Goal: Task Accomplishment & Management: Manage account settings

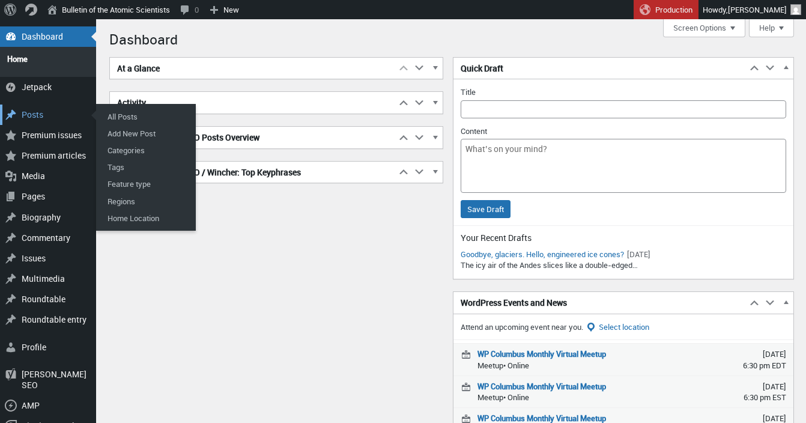
click at [43, 115] on div "Posts" at bounding box center [48, 115] width 96 height 20
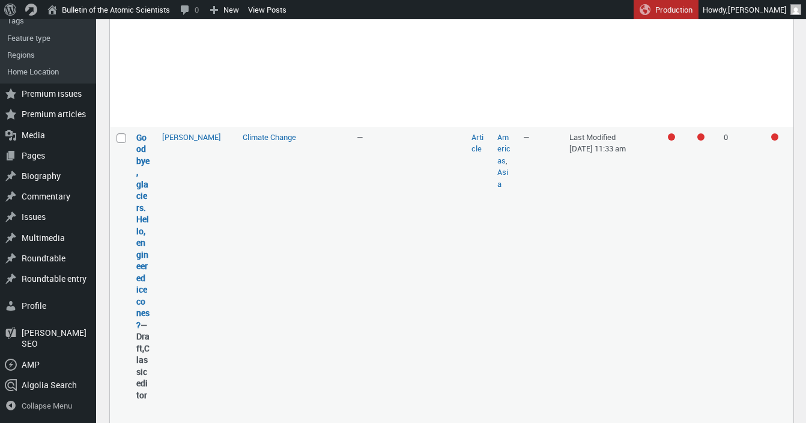
scroll to position [1110, 0]
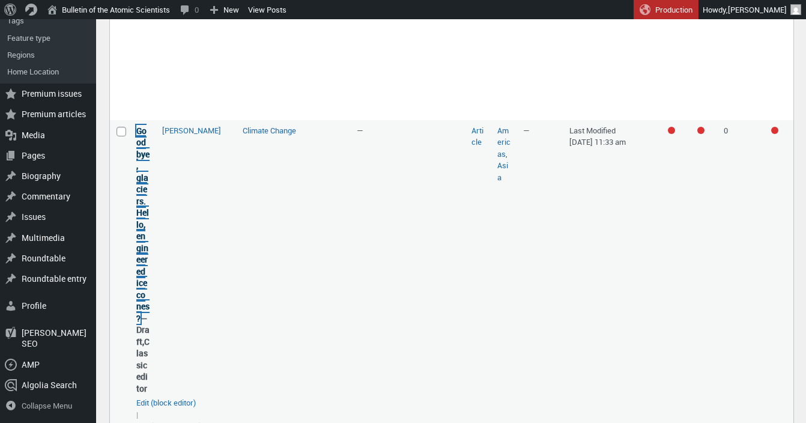
click at [139, 215] on link "Goodbye, glaciers. Hello, engineered ice cones?" at bounding box center [142, 224] width 13 height 199
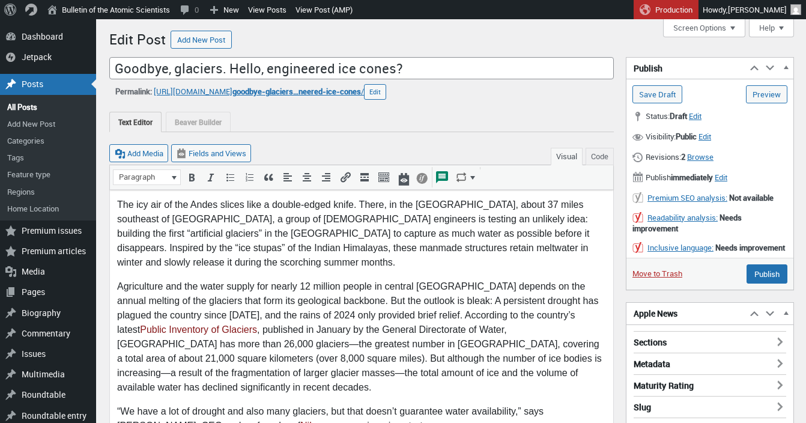
scroll to position [8, 0]
click at [728, 179] on span "Edit" at bounding box center [721, 177] width 13 height 11
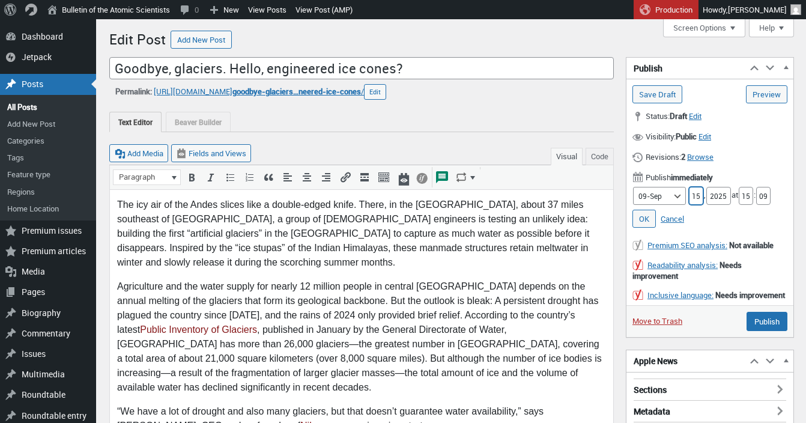
click at [692, 196] on input "15" at bounding box center [696, 196] width 14 height 18
drag, startPoint x: 688, startPoint y: 196, endPoint x: 695, endPoint y: 196, distance: 7.2
click at [695, 196] on input "15" at bounding box center [696, 196] width 14 height 18
type input "22"
drag, startPoint x: 744, startPoint y: 195, endPoint x: 761, endPoint y: 195, distance: 16.8
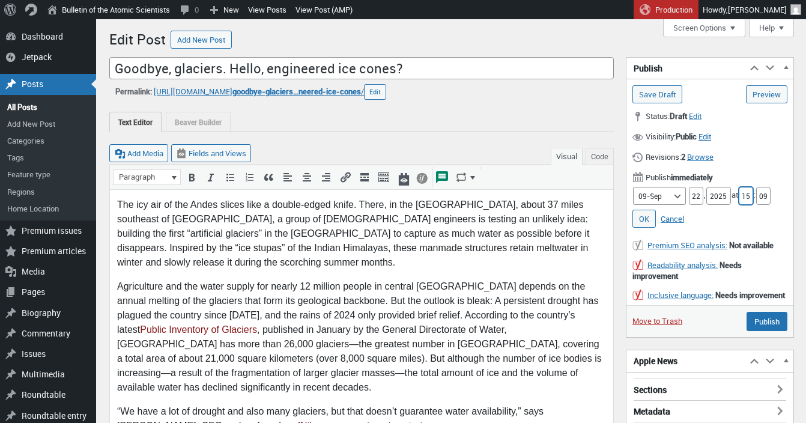
click at [754, 195] on input "15" at bounding box center [746, 196] width 14 height 18
type input "5"
drag, startPoint x: 761, startPoint y: 193, endPoint x: 773, endPoint y: 193, distance: 12.0
click at [771, 193] on input "09" at bounding box center [764, 196] width 14 height 18
type input "00"
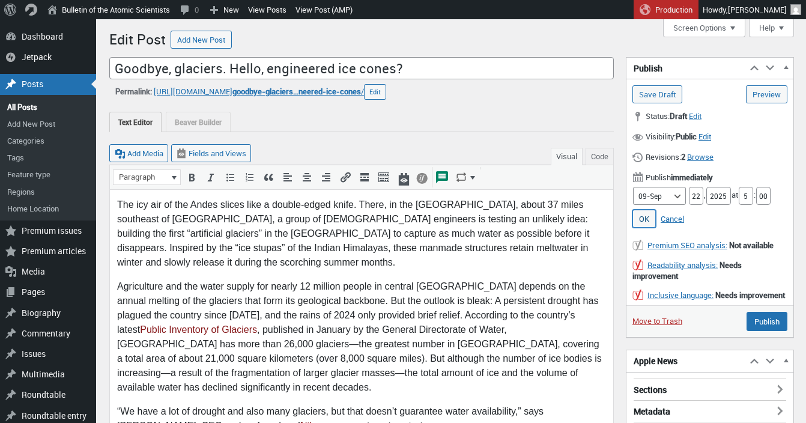
click at [644, 224] on link "OK" at bounding box center [644, 219] width 23 height 18
type input "Schedule"
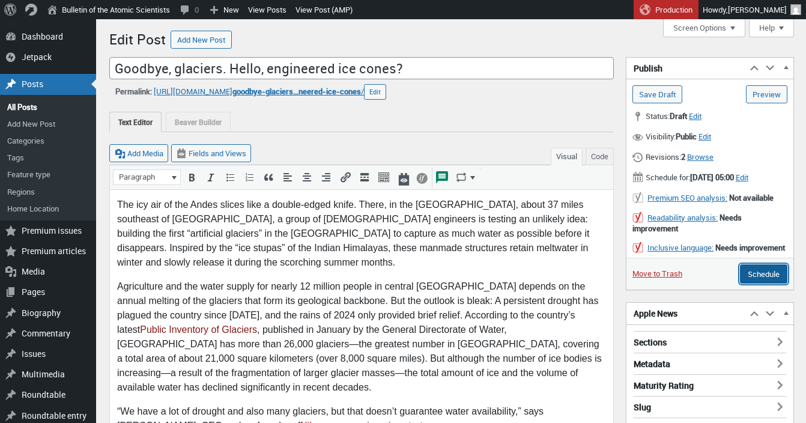
click at [757, 284] on input "Schedule" at bounding box center [763, 273] width 47 height 19
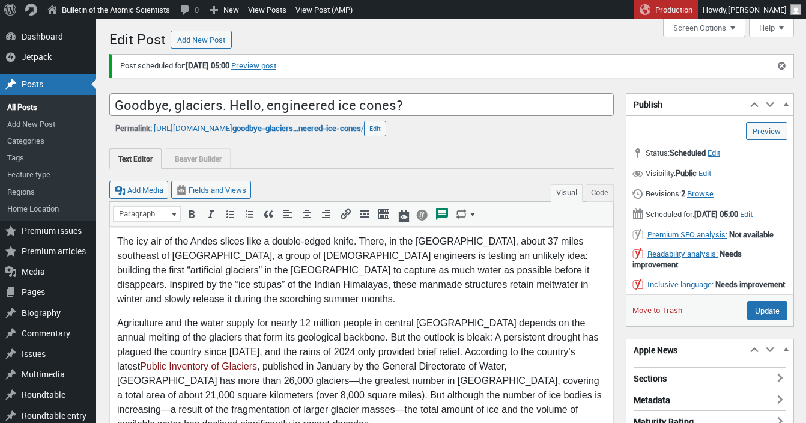
scroll to position [8, 0]
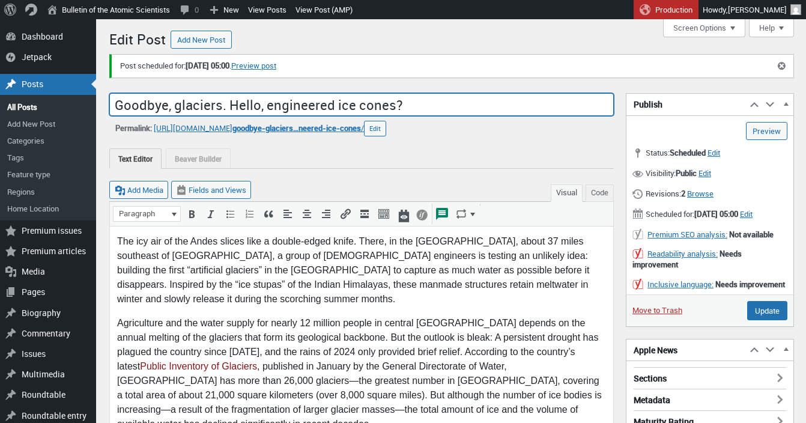
drag, startPoint x: 334, startPoint y: 99, endPoint x: 117, endPoint y: 88, distance: 217.8
click at [117, 93] on input "Goodbye, glaciers. Hello, engineered ice cones?" at bounding box center [361, 104] width 505 height 23
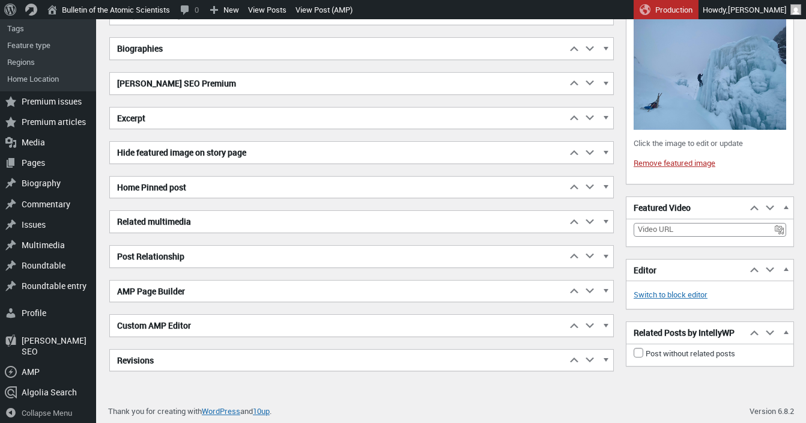
scroll to position [3771, 0]
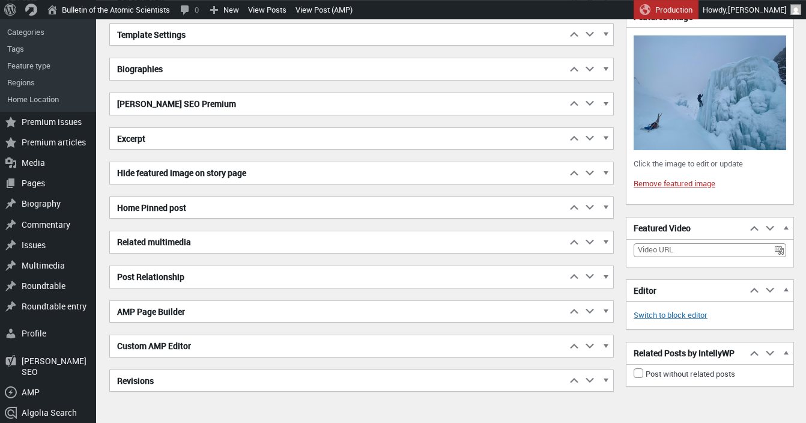
click at [273, 139] on h2 "Excerpt" at bounding box center [338, 139] width 457 height 22
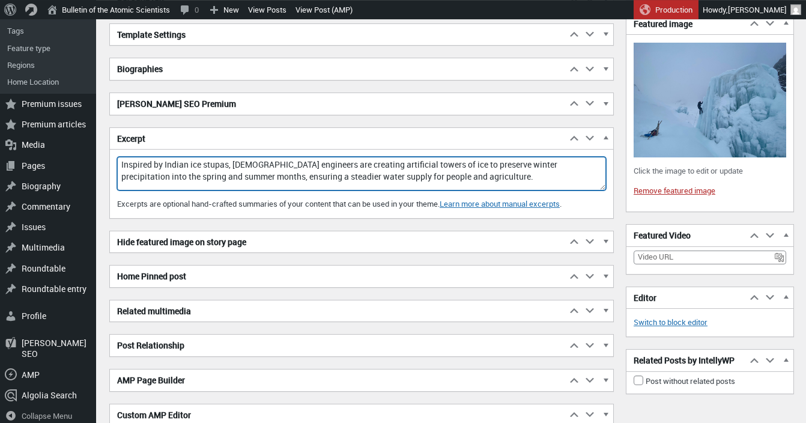
drag, startPoint x: 355, startPoint y: 139, endPoint x: 255, endPoint y: 99, distance: 107.3
click at [255, 157] on textarea "Inspired by Indian ice stupas, Chilean engineers are creating artificial towers…" at bounding box center [361, 174] width 489 height 34
click at [575, 160] on textarea "Inspired by Indian ice stupas, Chilean engineers are creating artificial towers…" at bounding box center [361, 174] width 489 height 34
click at [582, 165] on textarea "Inspired by Indian ice stupas, Chilean engineers are creating artificial towers…" at bounding box center [361, 174] width 489 height 34
drag, startPoint x: 473, startPoint y: 178, endPoint x: 392, endPoint y: 99, distance: 113.5
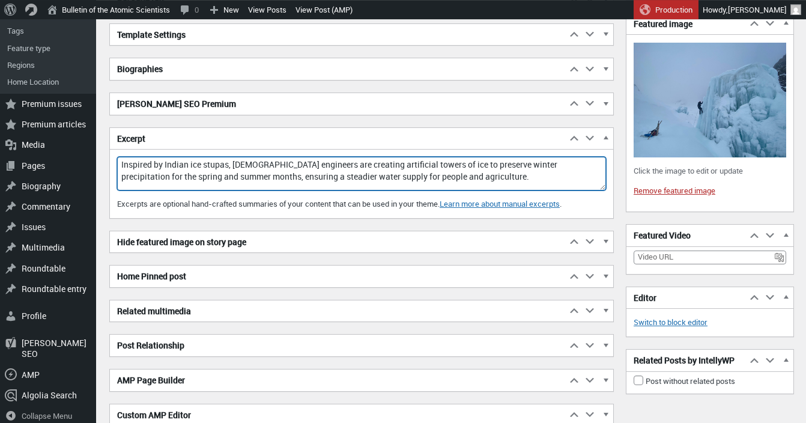
click at [392, 157] on textarea "Inspired by Indian ice stupas, Chilean engineers are creating artificial towers…" at bounding box center [361, 174] width 489 height 34
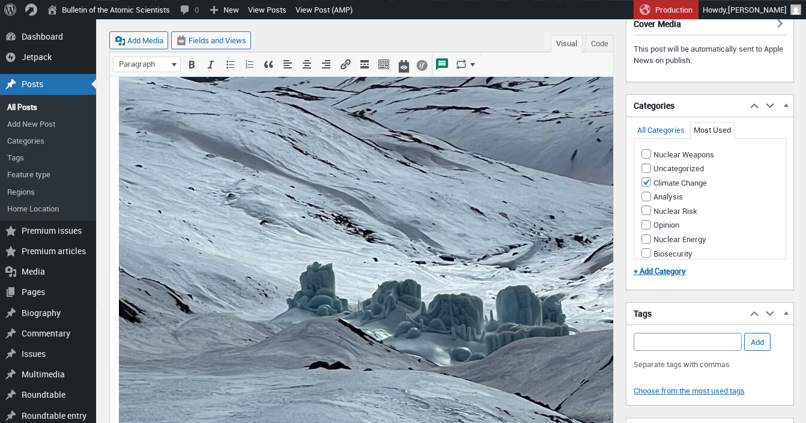
scroll to position [2362, 0]
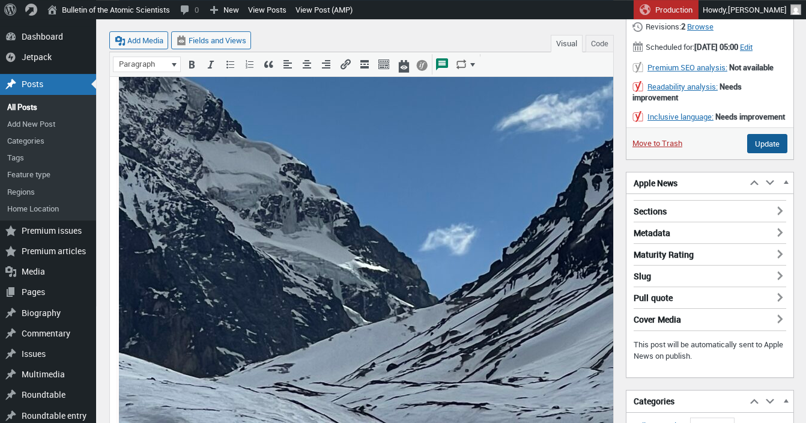
type textarea "Inspired by Indian ice stupas, [DEMOGRAPHIC_DATA] engineers are creating artifi…"
click at [758, 153] on input "Update" at bounding box center [768, 143] width 40 height 19
type input "Schedule"
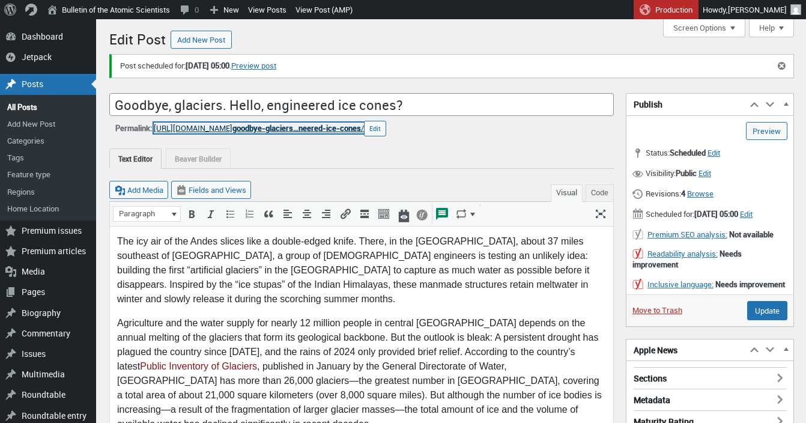
click at [339, 128] on span "goodbye-glaciers…neered-ice-cones" at bounding box center [297, 128] width 129 height 11
